Goal: Transaction & Acquisition: Purchase product/service

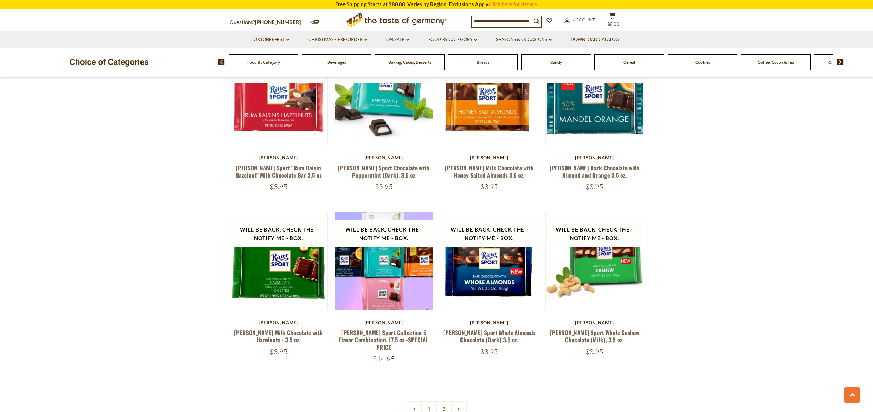
scroll to position [1298, 0]
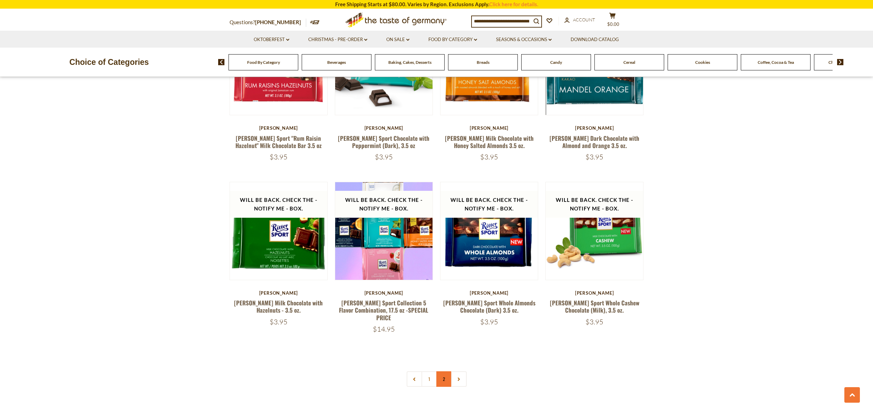
click at [443, 371] on link "2" at bounding box center [444, 379] width 16 height 16
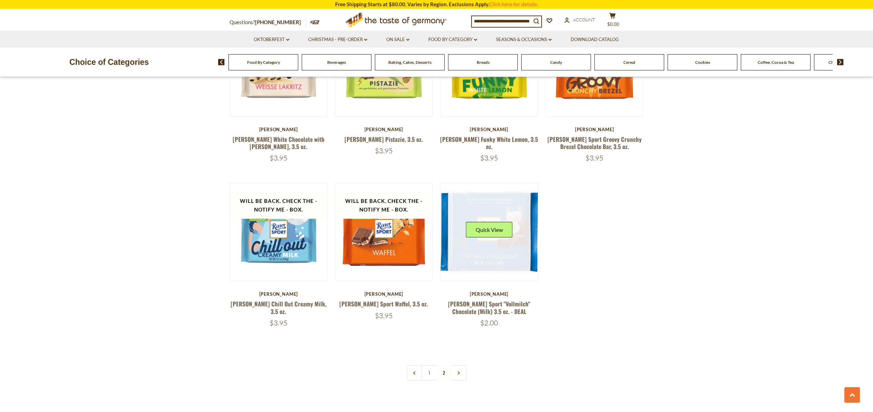
scroll to position [502, 0]
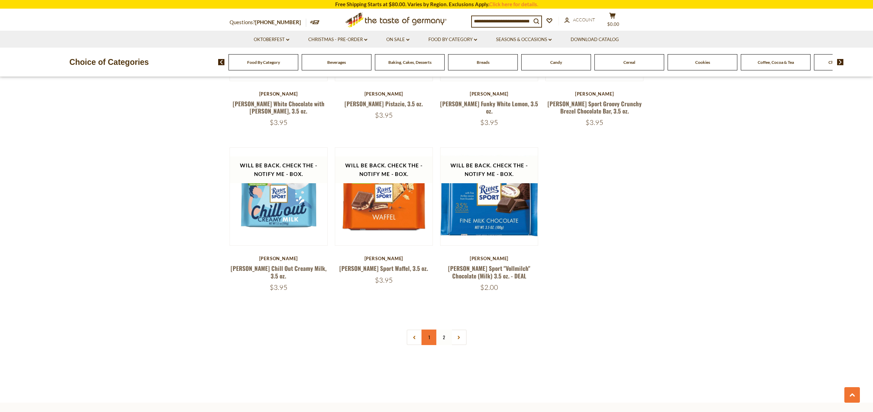
click at [431, 331] on link "1" at bounding box center [429, 338] width 16 height 16
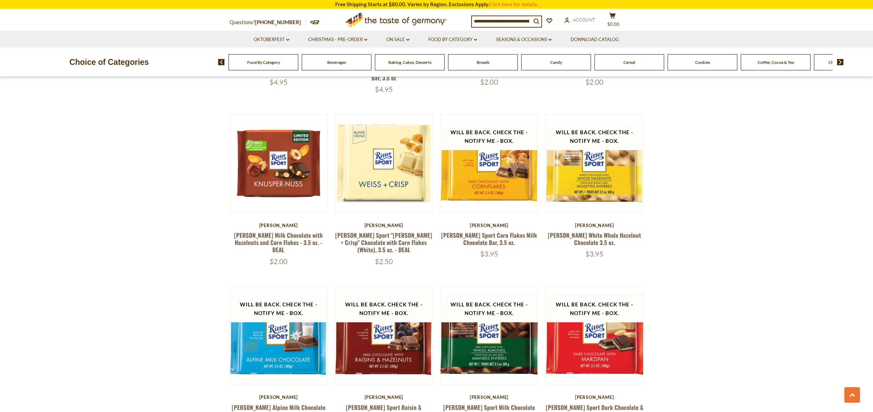
scroll to position [770, 0]
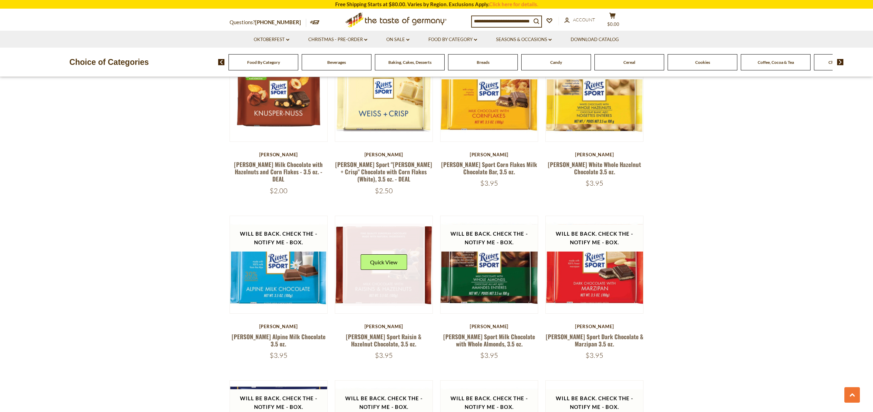
click at [396, 272] on link at bounding box center [384, 265] width 82 height 82
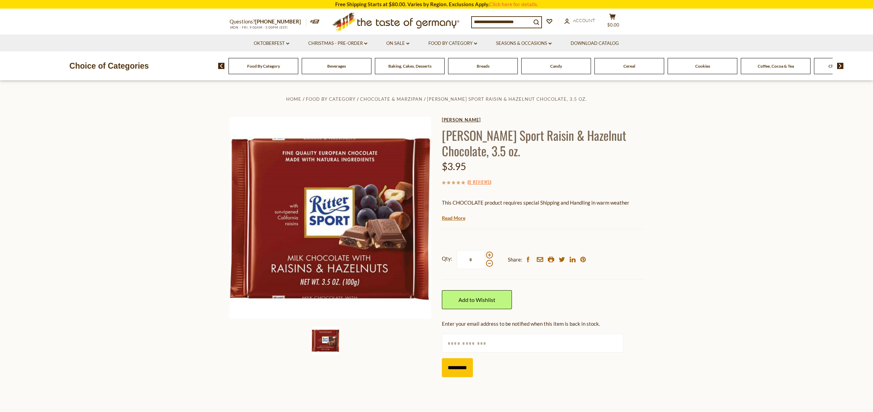
click at [452, 120] on link "[PERSON_NAME]" at bounding box center [543, 120] width 202 height 6
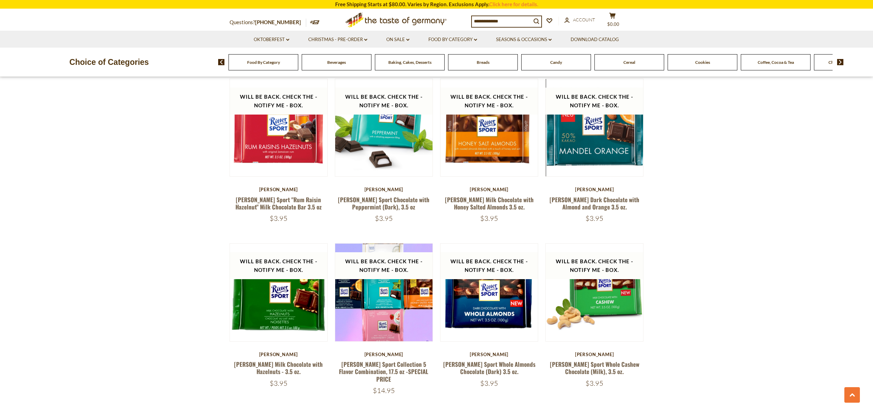
scroll to position [1300, 0]
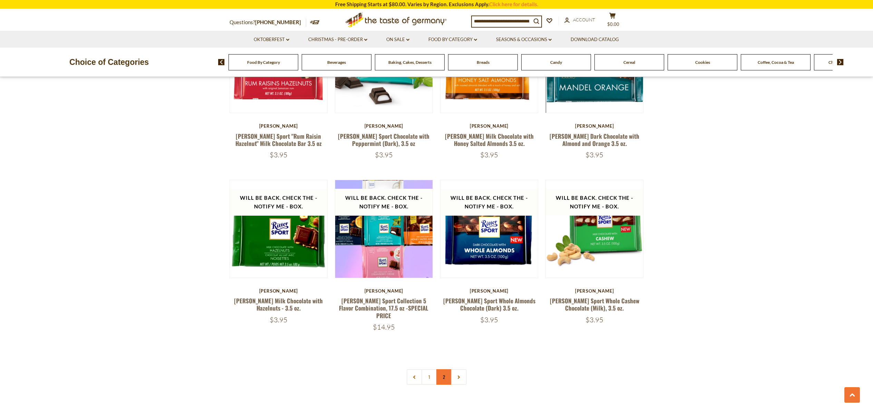
click at [444, 369] on link "2" at bounding box center [444, 377] width 16 height 16
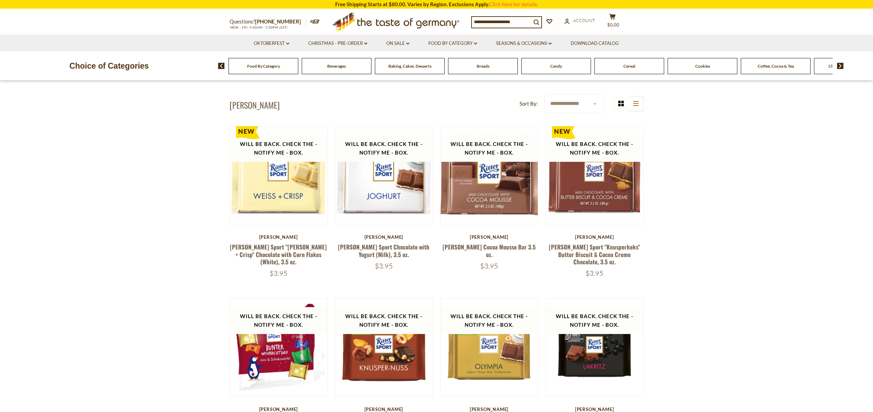
scroll to position [0, 0]
